Goal: Transaction & Acquisition: Subscribe to service/newsletter

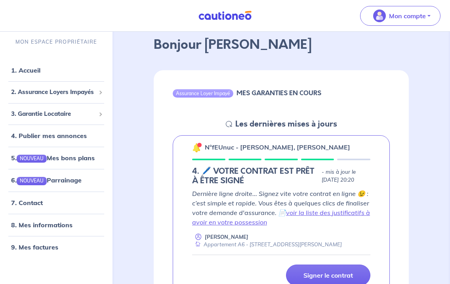
scroll to position [51, 0]
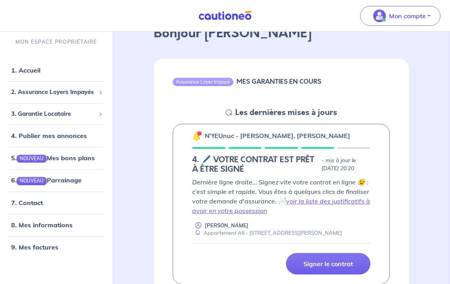
click at [229, 113] on icon at bounding box center [229, 112] width 6 height 6
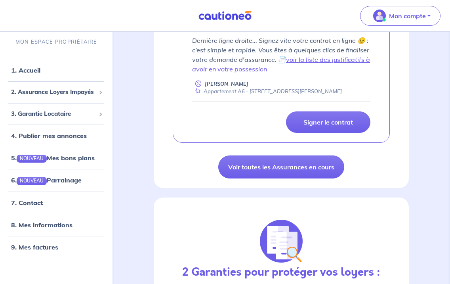
scroll to position [192, 0]
click at [53, 88] on span "2. Assurance Loyers Impayés" at bounding box center [53, 92] width 84 height 9
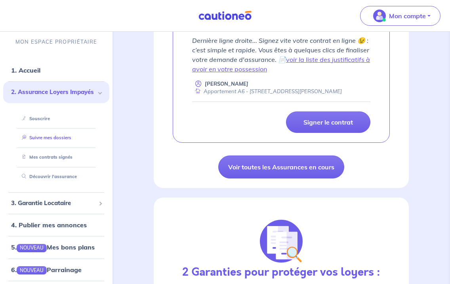
click at [54, 139] on link "Suivre mes dossiers" at bounding box center [45, 138] width 53 height 6
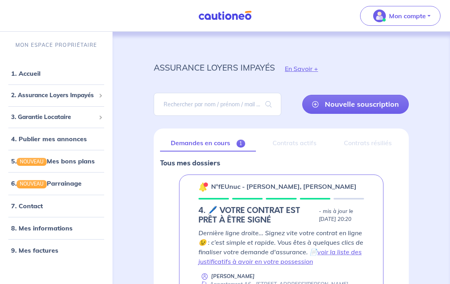
drag, startPoint x: 296, startPoint y: 69, endPoint x: 294, endPoint y: 85, distance: 16.4
click at [294, 85] on div "assurance loyers impayés En Savoir +" at bounding box center [281, 69] width 293 height 36
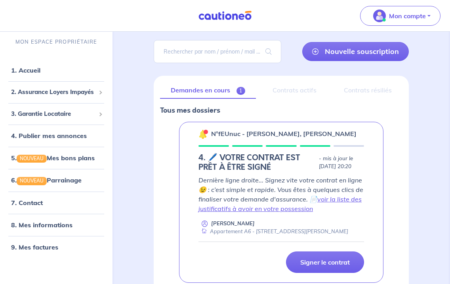
scroll to position [54, 0]
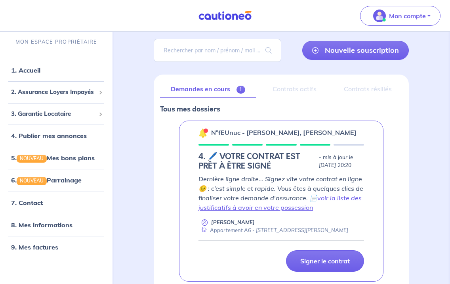
click at [298, 194] on p "Dernière ligne droite... Signez vite votre contrat en ligne 😉 : c’est simple et…" at bounding box center [282, 193] width 166 height 38
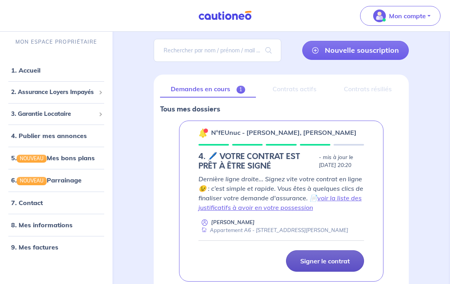
click at [330, 265] on p "Signer le contrat" at bounding box center [325, 261] width 50 height 8
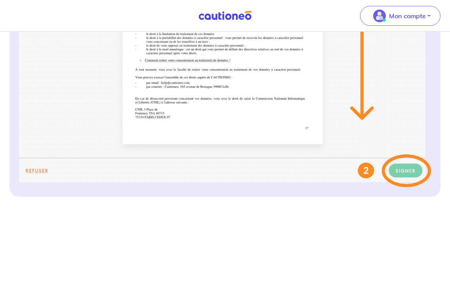
scroll to position [371, 0]
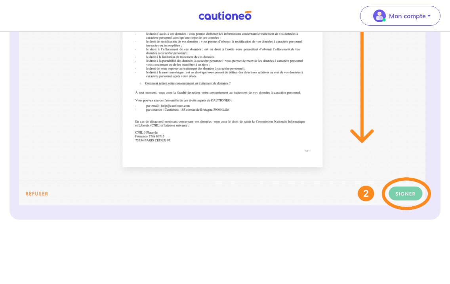
click at [34, 189] on img at bounding box center [225, 30] width 412 height 359
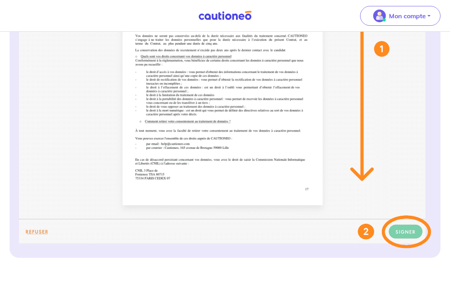
scroll to position [332, 0]
click at [40, 228] on img at bounding box center [225, 69] width 412 height 359
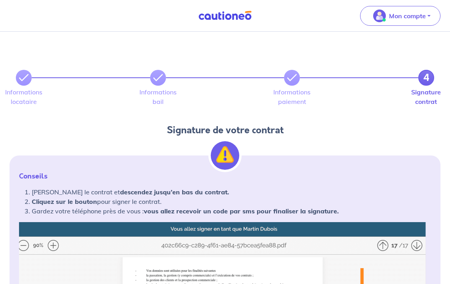
scroll to position [0, 0]
click at [305, 65] on div "4" at bounding box center [225, 68] width 441 height 35
click at [155, 80] on icon at bounding box center [158, 78] width 10 height 10
click at [161, 76] on icon at bounding box center [158, 78] width 10 height 10
click at [158, 78] on icon at bounding box center [158, 78] width 10 height 10
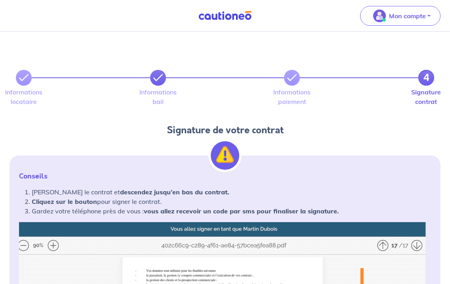
click at [158, 78] on icon at bounding box center [158, 78] width 10 height 10
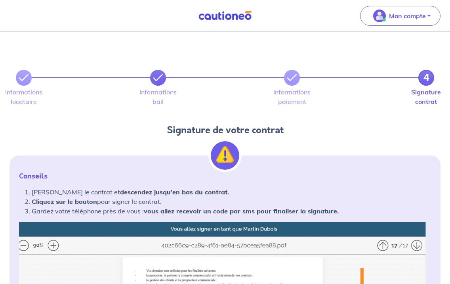
click at [158, 78] on icon at bounding box center [158, 78] width 10 height 10
click at [18, 80] on link at bounding box center [24, 78] width 16 height 16
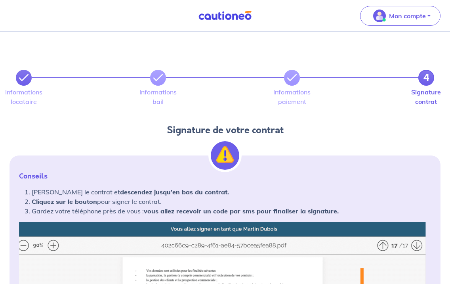
click at [18, 80] on link at bounding box center [24, 78] width 16 height 16
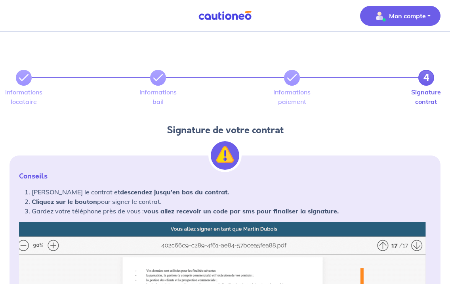
click at [380, 17] on img "button" at bounding box center [379, 16] width 13 height 13
click at [388, 51] on link "Mes informations" at bounding box center [393, 49] width 64 height 13
